Goal: Task Accomplishment & Management: Manage account settings

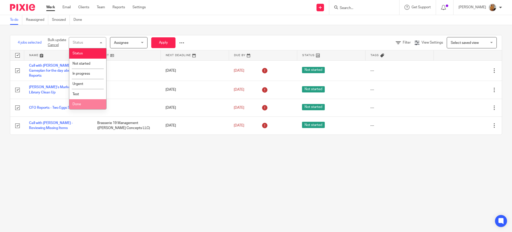
click at [86, 105] on li "Done" at bounding box center [87, 104] width 37 height 10
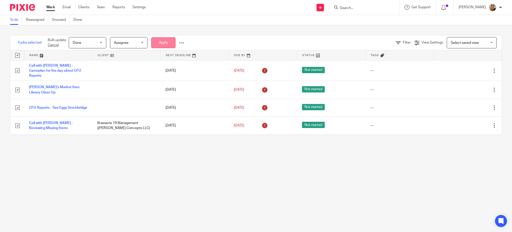
click at [168, 42] on button "Apply" at bounding box center [163, 42] width 24 height 11
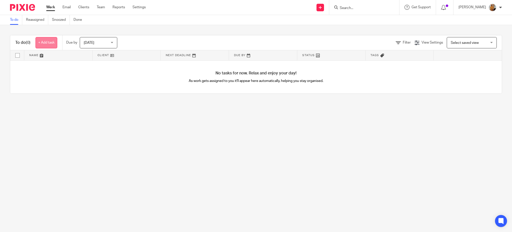
click at [46, 45] on link "+ Add task" at bounding box center [47, 42] width 22 height 11
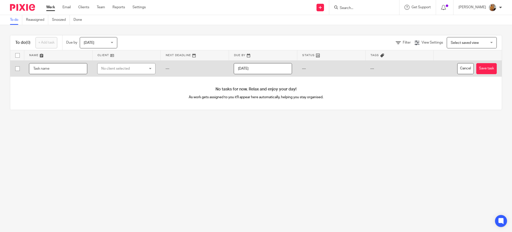
click at [50, 69] on input "text" at bounding box center [58, 68] width 58 height 11
click at [60, 70] on input "text" at bounding box center [58, 68] width 58 height 11
type input "Call with [PERSON_NAME] and [PERSON_NAME] BI Project"
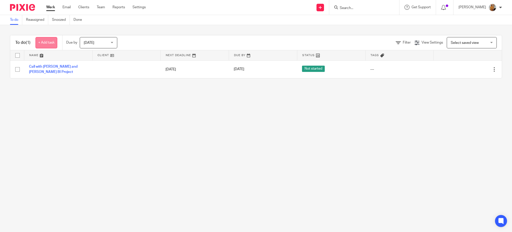
click at [49, 42] on link "+ Add task" at bounding box center [47, 42] width 22 height 11
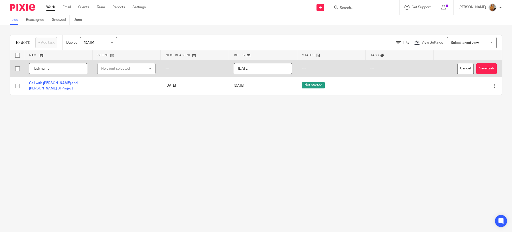
click at [53, 65] on input "text" at bounding box center [58, 68] width 58 height 11
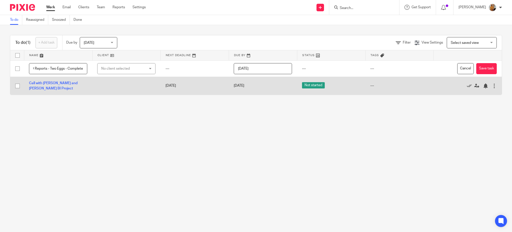
scroll to position [0, 11]
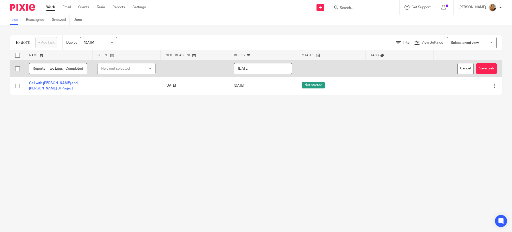
type input "CFO Reports - Two Eggs - Completed"
click at [131, 65] on div "No client selected" at bounding box center [122, 68] width 43 height 11
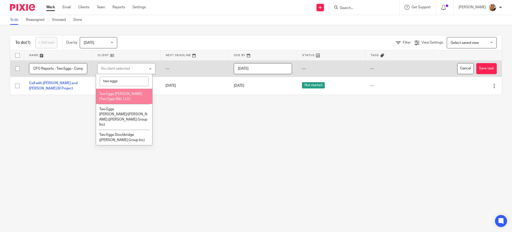
type input "two eggs"
click at [122, 96] on li "Two Eggs [PERSON_NAME] (Two Eggs B&L LLC)" at bounding box center [124, 96] width 56 height 15
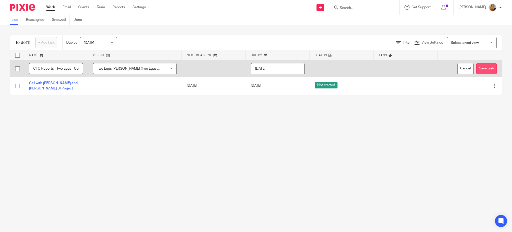
click at [476, 66] on button "Save task" at bounding box center [486, 68] width 21 height 11
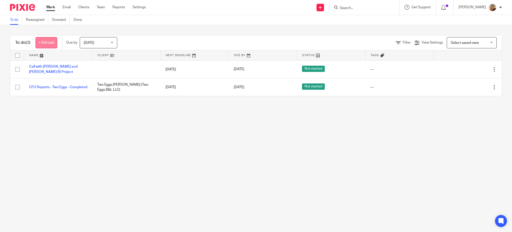
click at [50, 43] on link "+ Add task" at bounding box center [47, 42] width 22 height 11
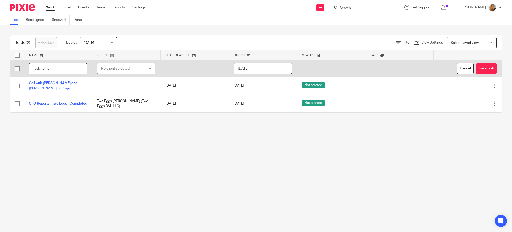
click at [55, 69] on input "text" at bounding box center [58, 68] width 58 height 11
click at [46, 68] on input "text" at bounding box center [58, 68] width 58 height 11
type input "Support Actions - [PERSON_NAME] - Unit of Measure and Vendor Portals"
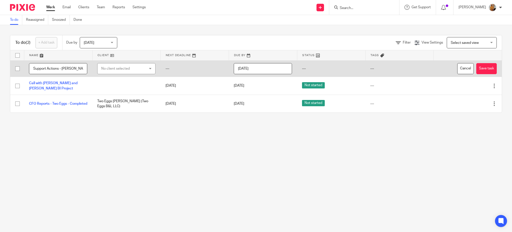
click at [117, 69] on div "No client selected" at bounding box center [122, 68] width 43 height 11
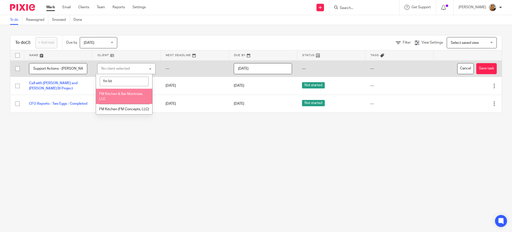
type input "fm kit"
click at [119, 97] on li "FM Kitchen & Bar Montrose, LLC" at bounding box center [124, 96] width 56 height 15
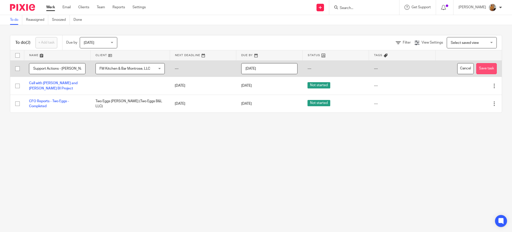
click at [476, 69] on button "Save task" at bounding box center [486, 68] width 21 height 11
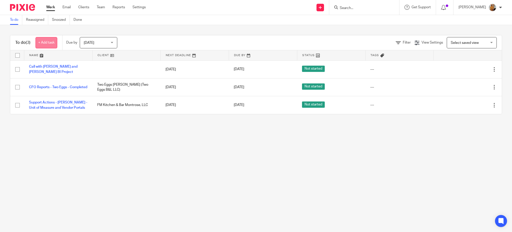
click at [50, 43] on link "+ Add task" at bounding box center [47, 42] width 22 height 11
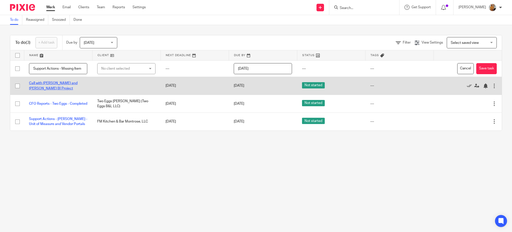
scroll to position [0, 2]
type input "Support Actions - Missing Items"
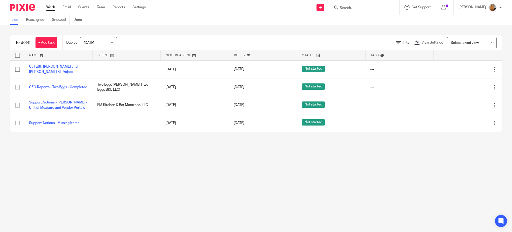
click at [123, 166] on main "To do Reassigned Snoozed Done To do (4) + Add task Due by Today Today Today Tom…" at bounding box center [256, 116] width 512 height 232
